Goal: Transaction & Acquisition: Purchase product/service

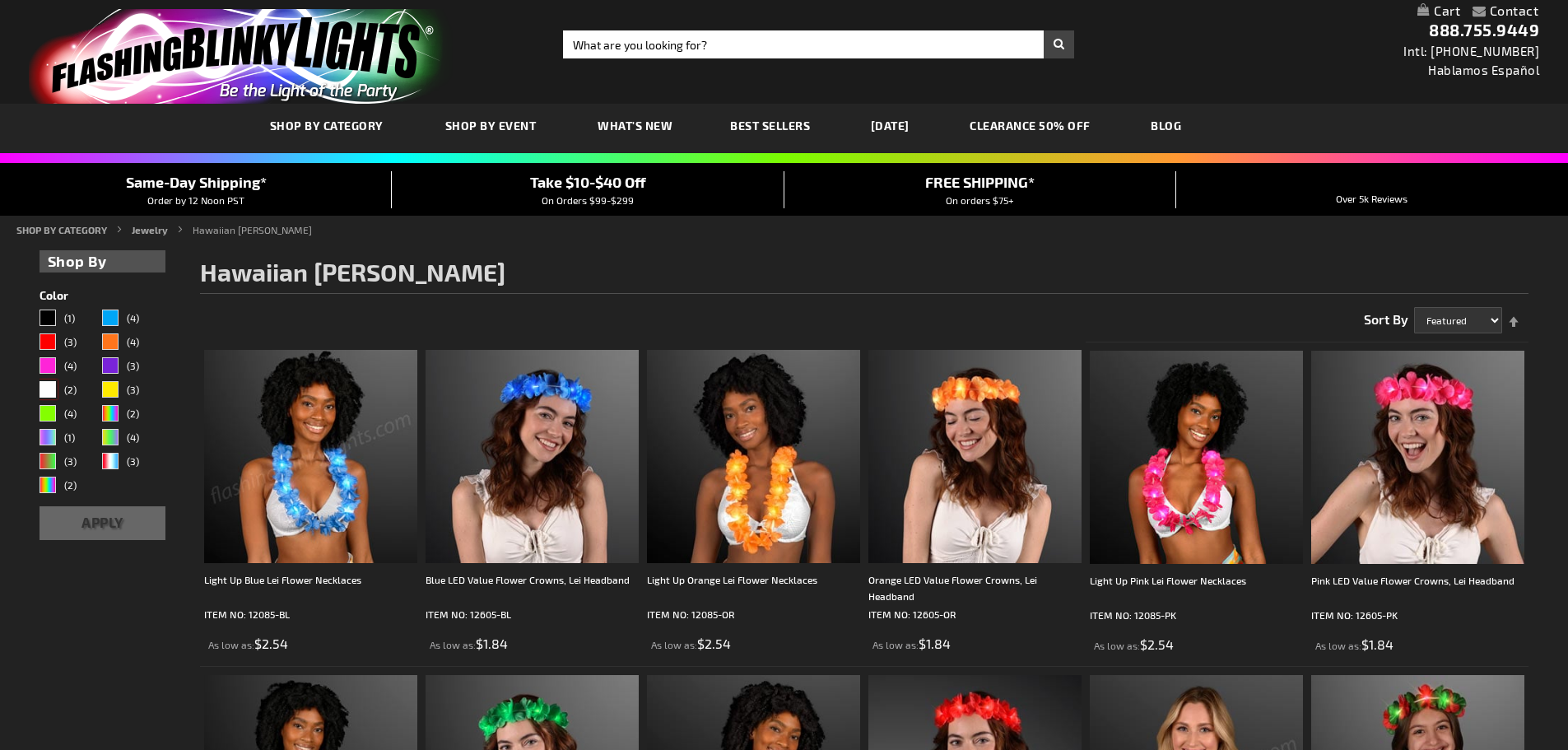
click at [50, 385] on div "White" at bounding box center [48, 389] width 16 height 16
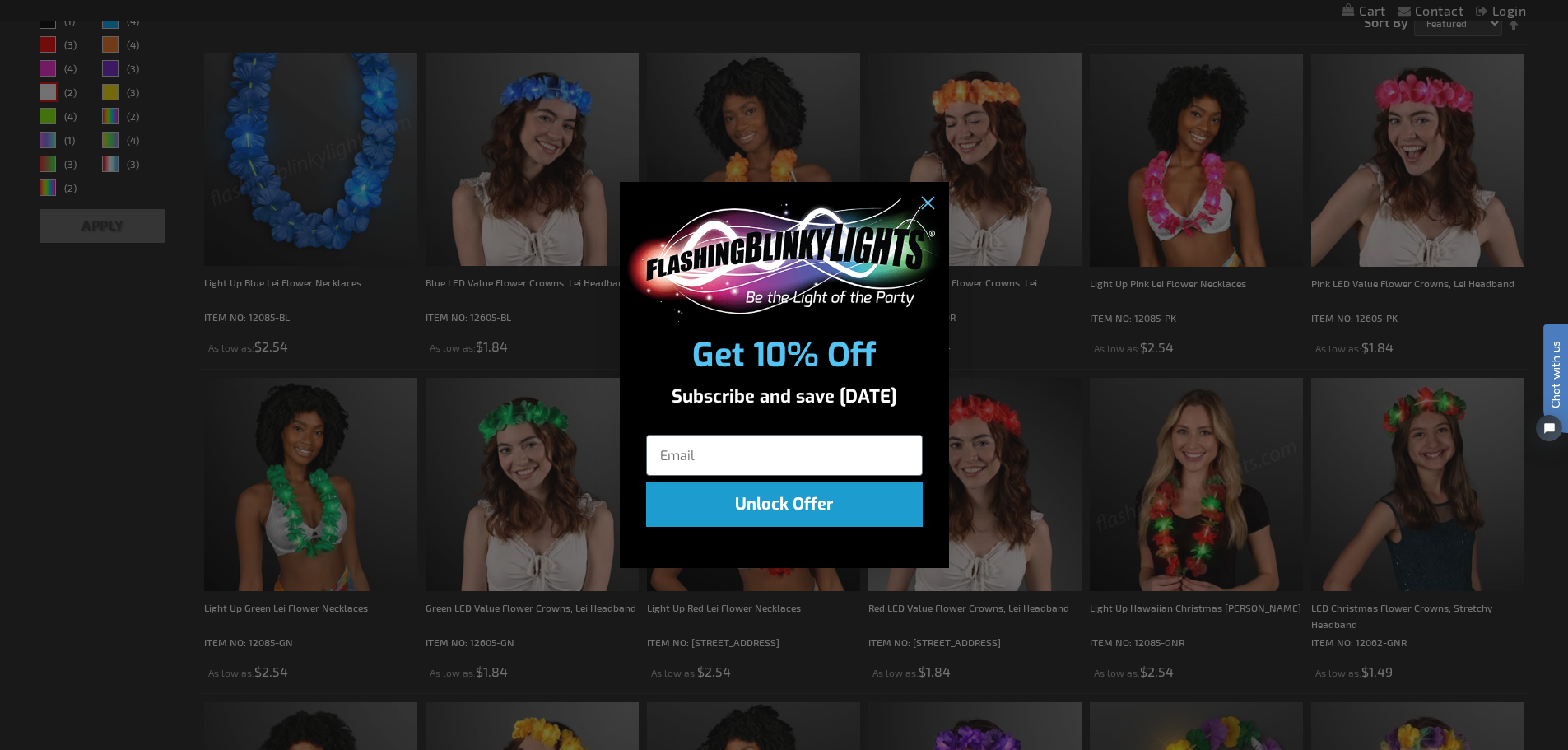
scroll to position [411, 0]
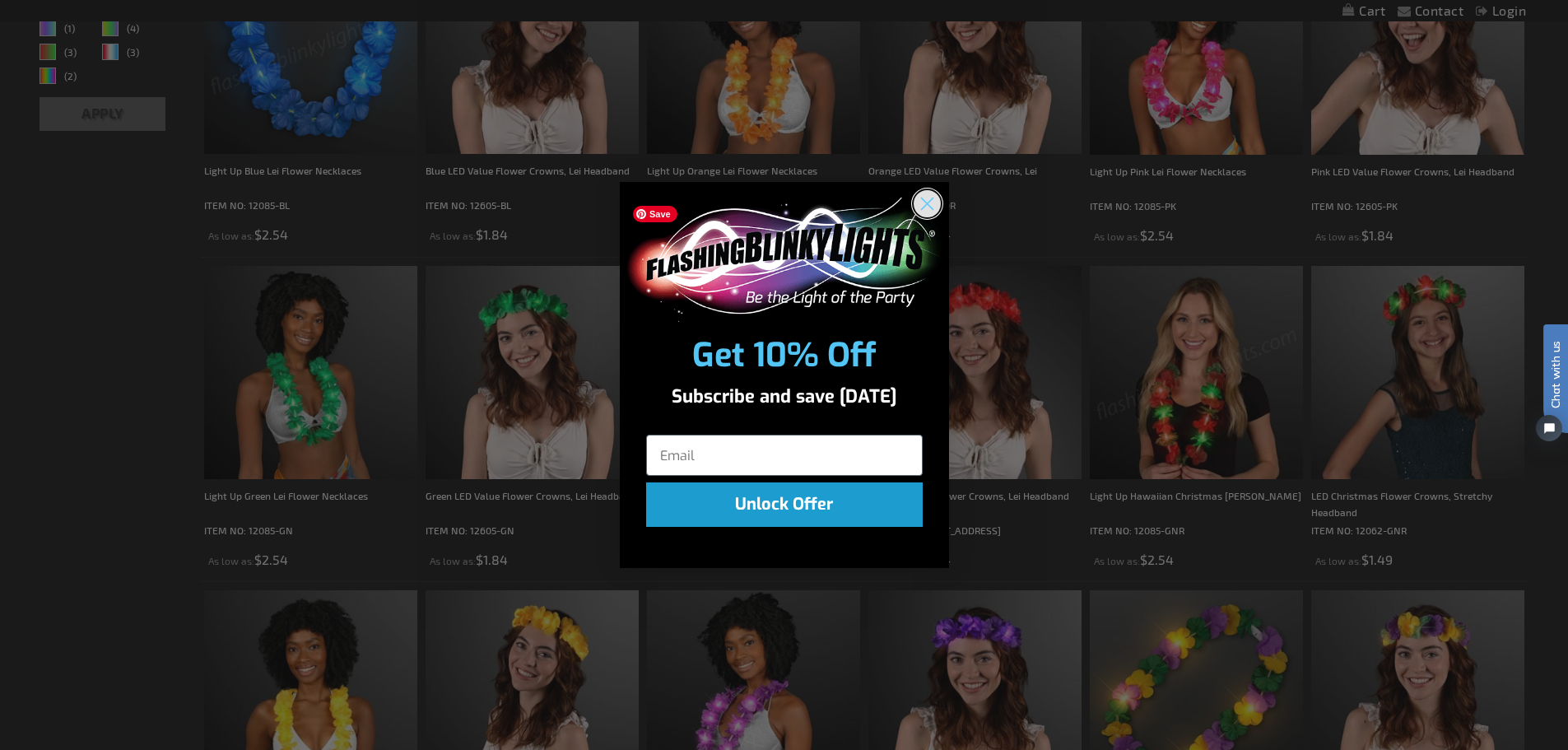
click at [918, 206] on circle "Close dialog" at bounding box center [926, 204] width 27 height 27
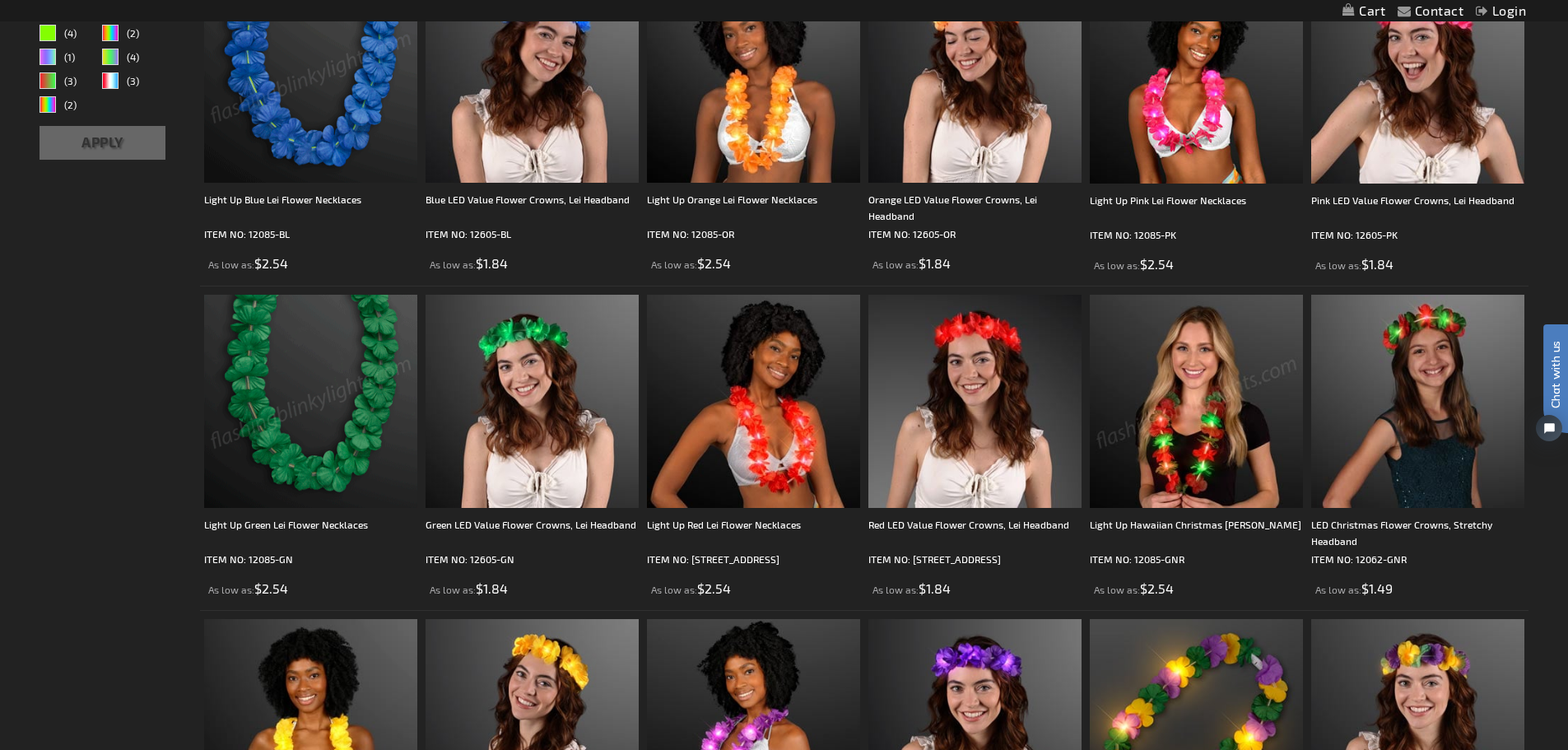
scroll to position [83, 0]
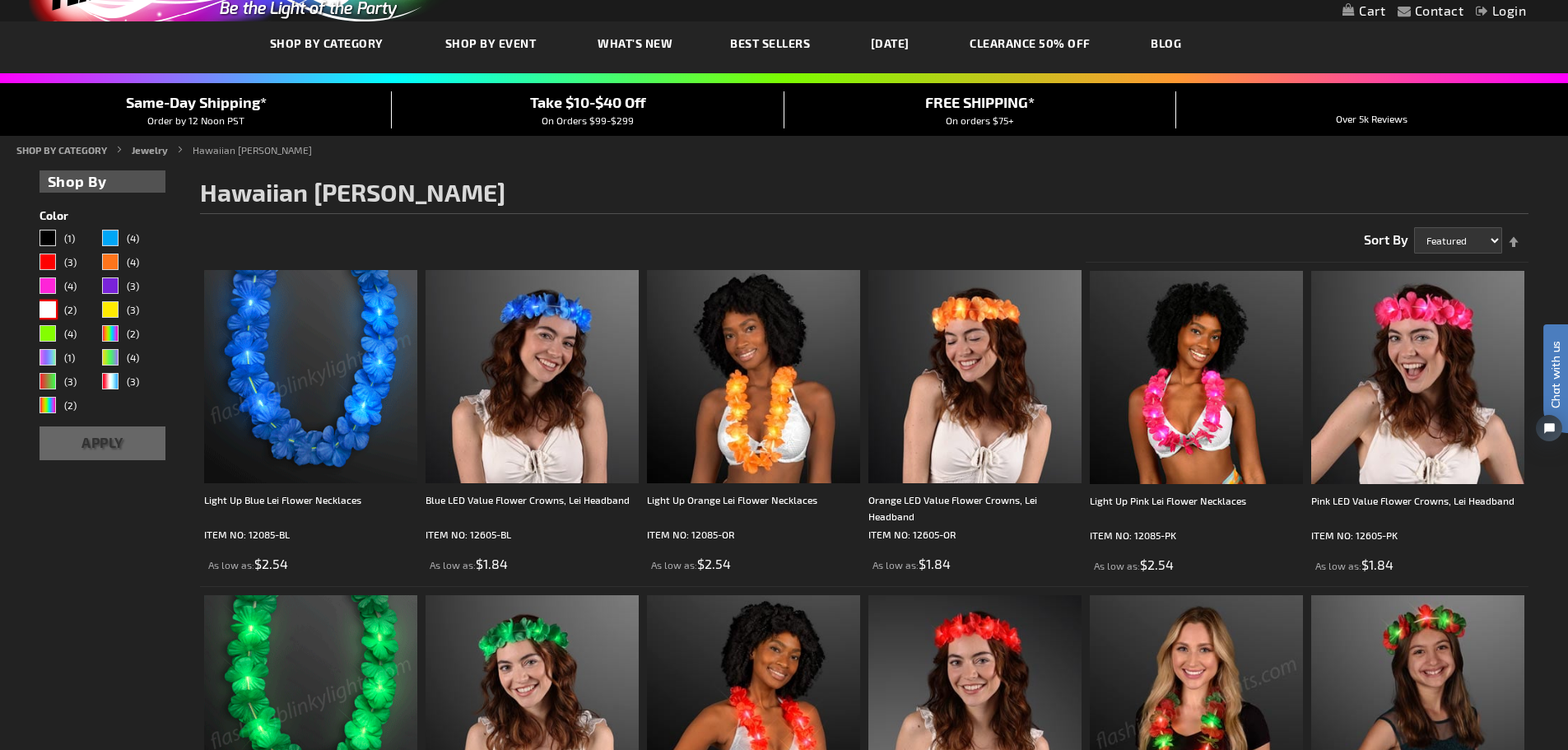
click at [42, 308] on div "White" at bounding box center [48, 309] width 16 height 16
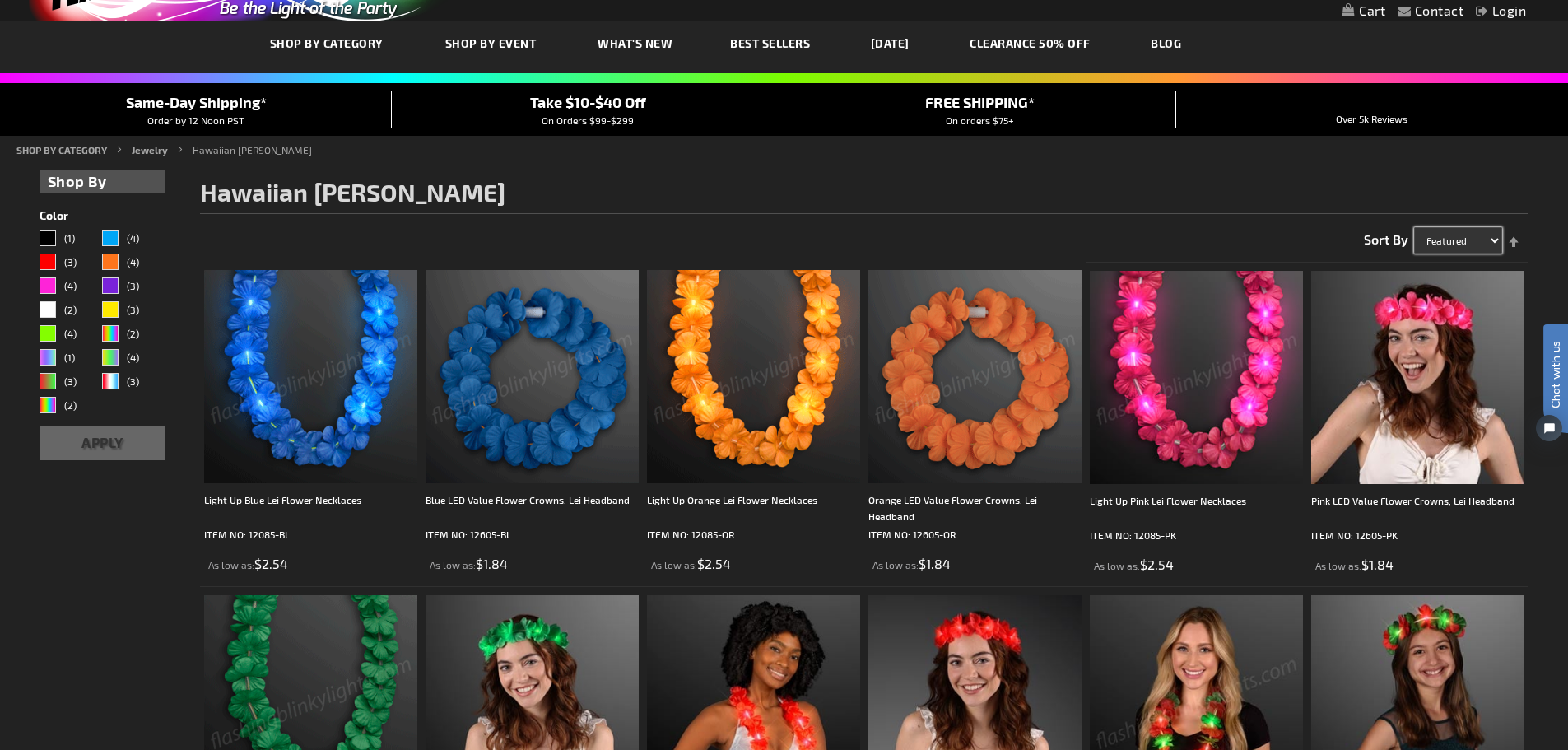
click at [1477, 228] on select "Featured Name Price Best Sellers" at bounding box center [1458, 240] width 88 height 26
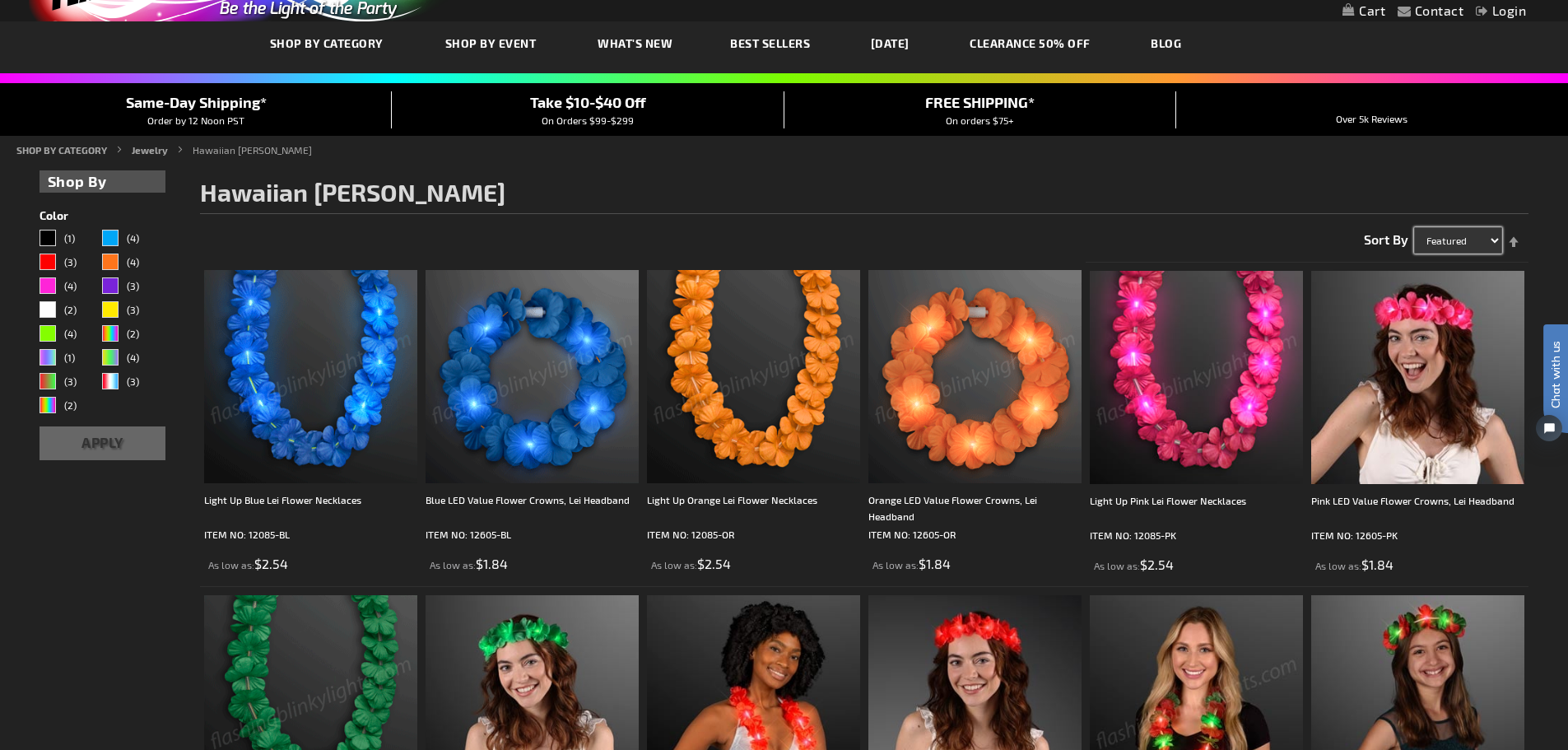
select select "price"
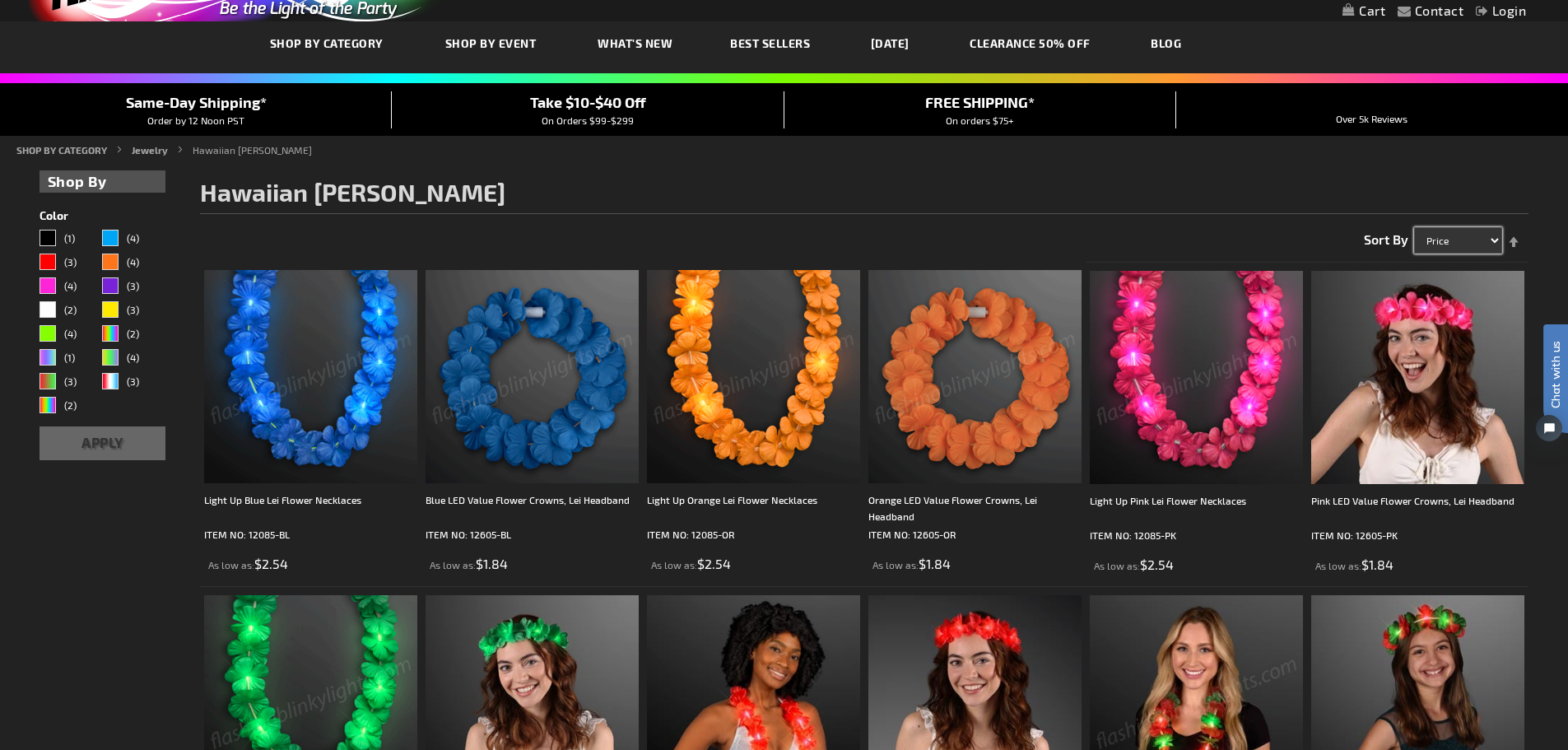
click at [1414, 227] on select "Featured Name Price Best Sellers" at bounding box center [1458, 240] width 88 height 26
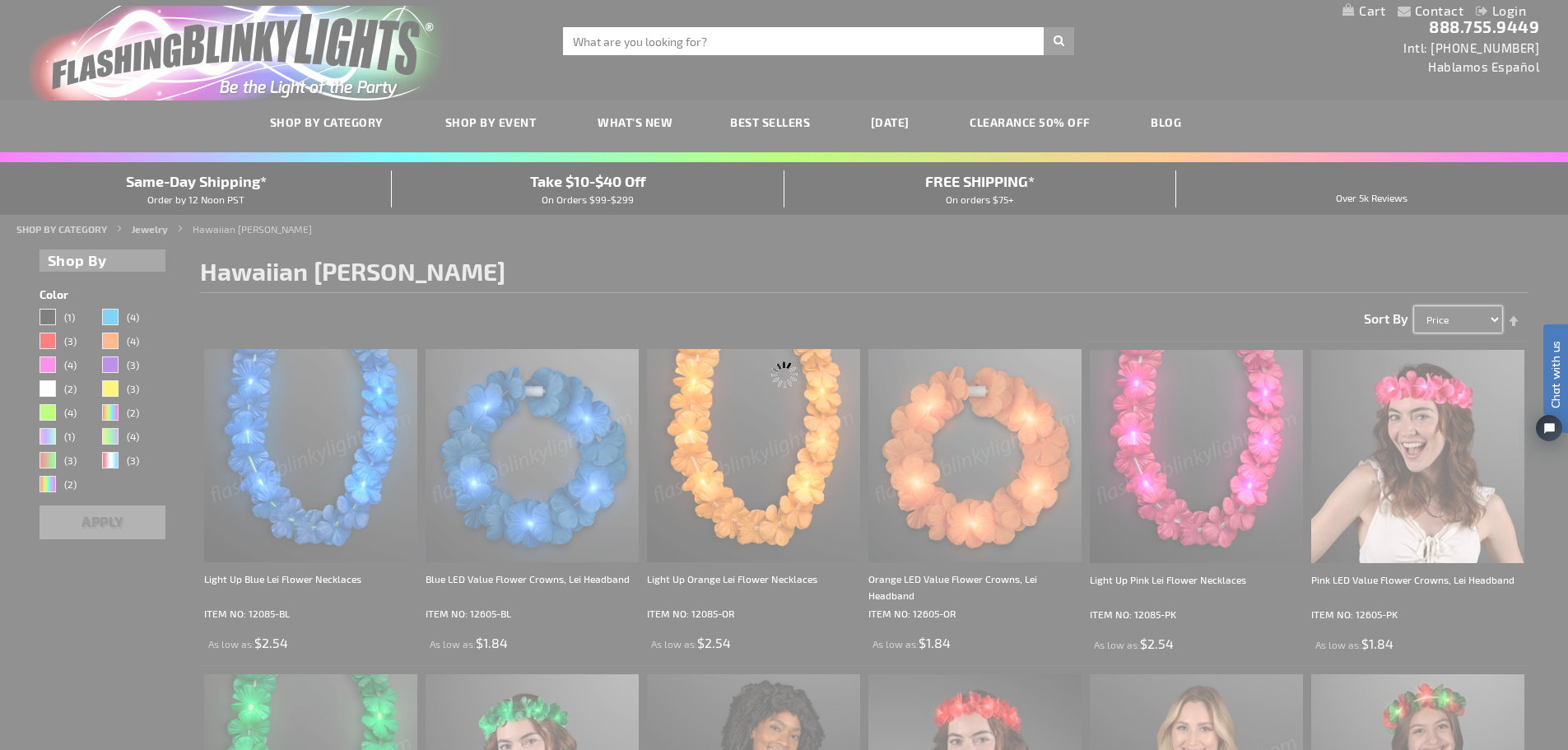
scroll to position [0, 0]
